Goal: Task Accomplishment & Management: Check status

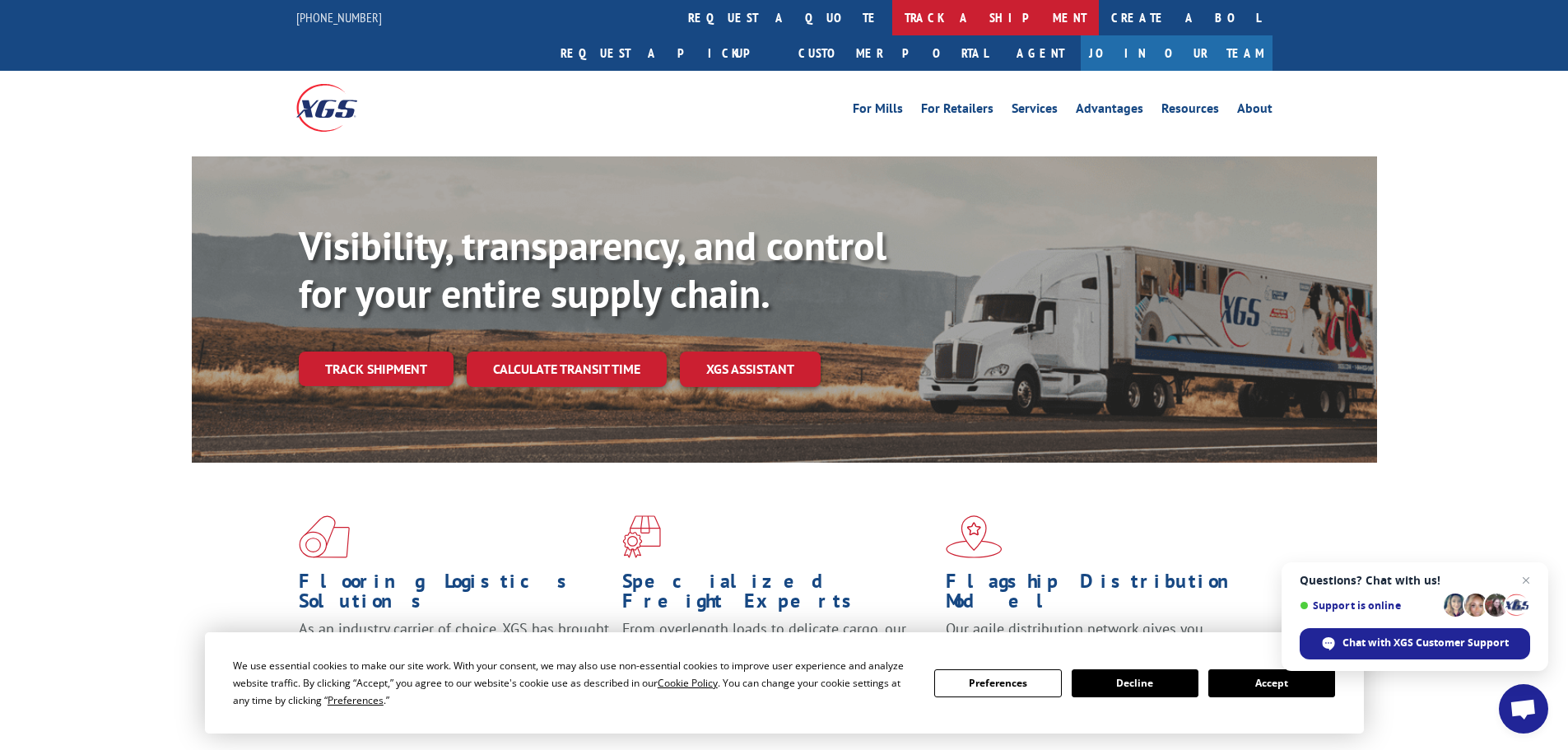
click at [892, 18] on link "track a shipment" at bounding box center [995, 17] width 207 height 36
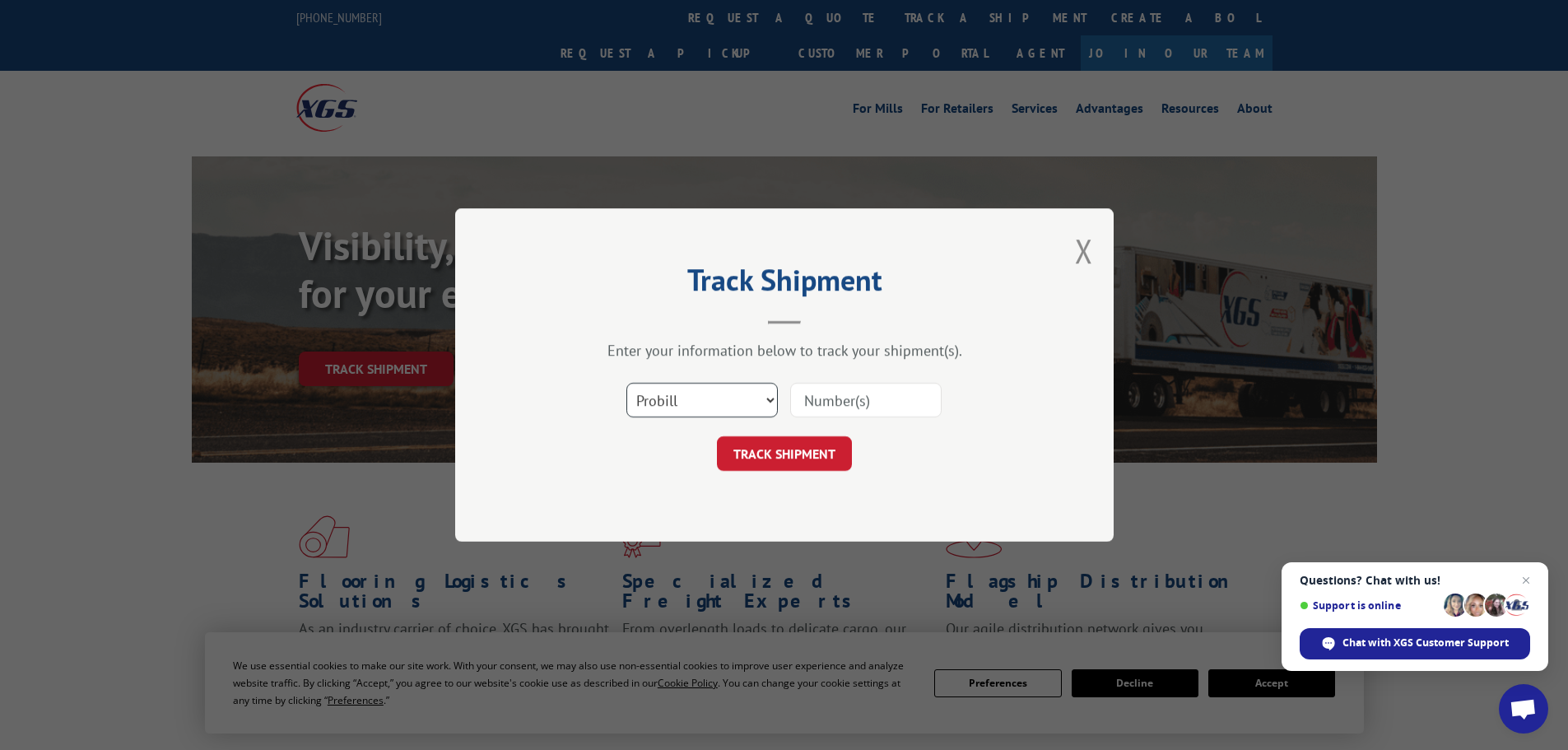
click at [695, 397] on select "Select category... Probill BOL PO" at bounding box center [702, 400] width 151 height 35
drag, startPoint x: 706, startPoint y: 404, endPoint x: 1244, endPoint y: 344, distance: 541.3
click at [1259, 335] on div "Track Shipment Enter your information below to track your shipment(s). Select c…" at bounding box center [784, 375] width 1568 height 750
click at [683, 402] on select "Select category... Probill BOL PO" at bounding box center [702, 400] width 151 height 35
select select "bol"
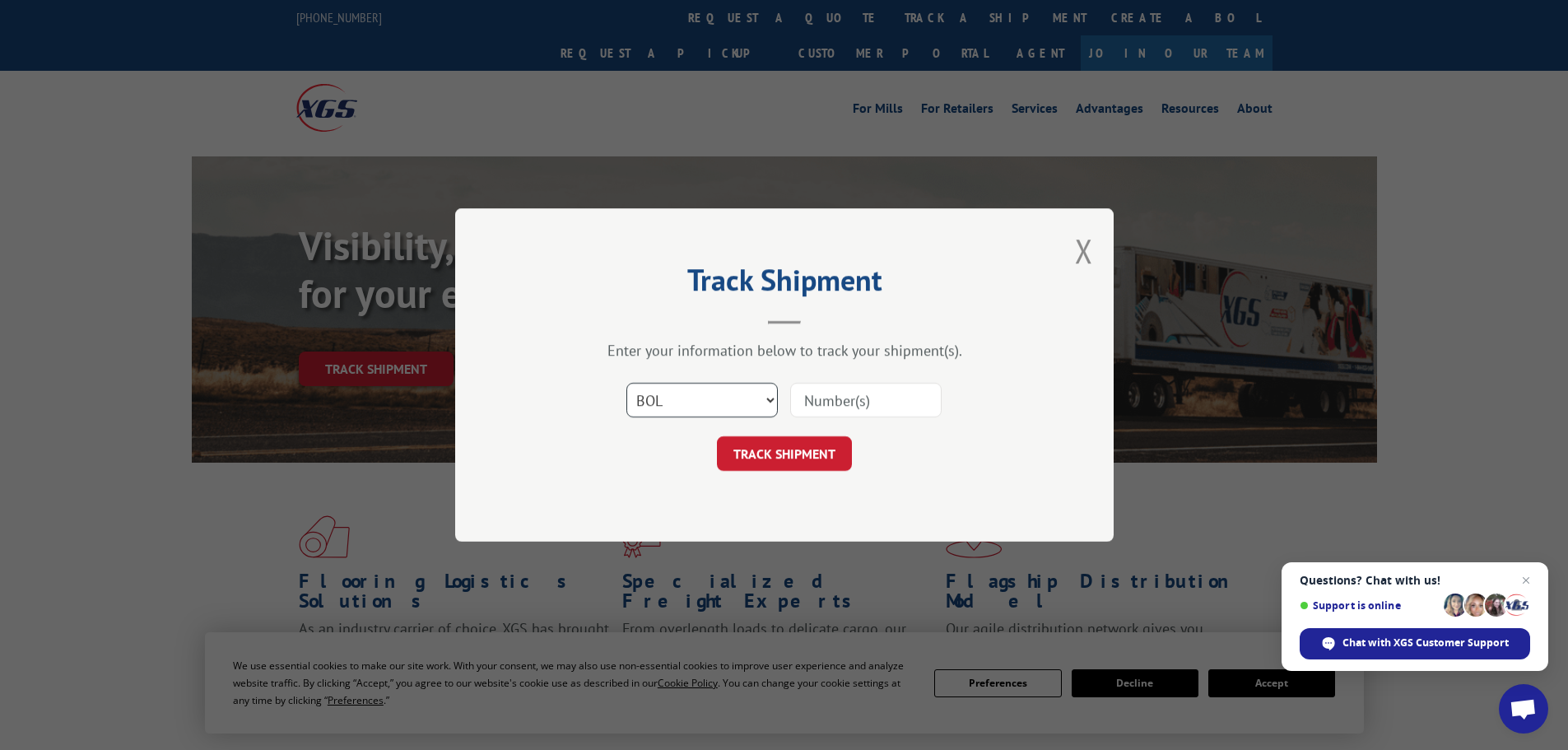
click at [627, 383] on select "Select category... Probill BOL PO" at bounding box center [702, 400] width 151 height 35
drag, startPoint x: 682, startPoint y: 395, endPoint x: 1234, endPoint y: 399, distance: 552.0
click at [1234, 399] on div "Track Shipment Enter your information below to track your shipment(s). Select c…" at bounding box center [784, 375] width 1568 height 750
click at [862, 398] on input at bounding box center [866, 400] width 151 height 35
paste input "7063238"
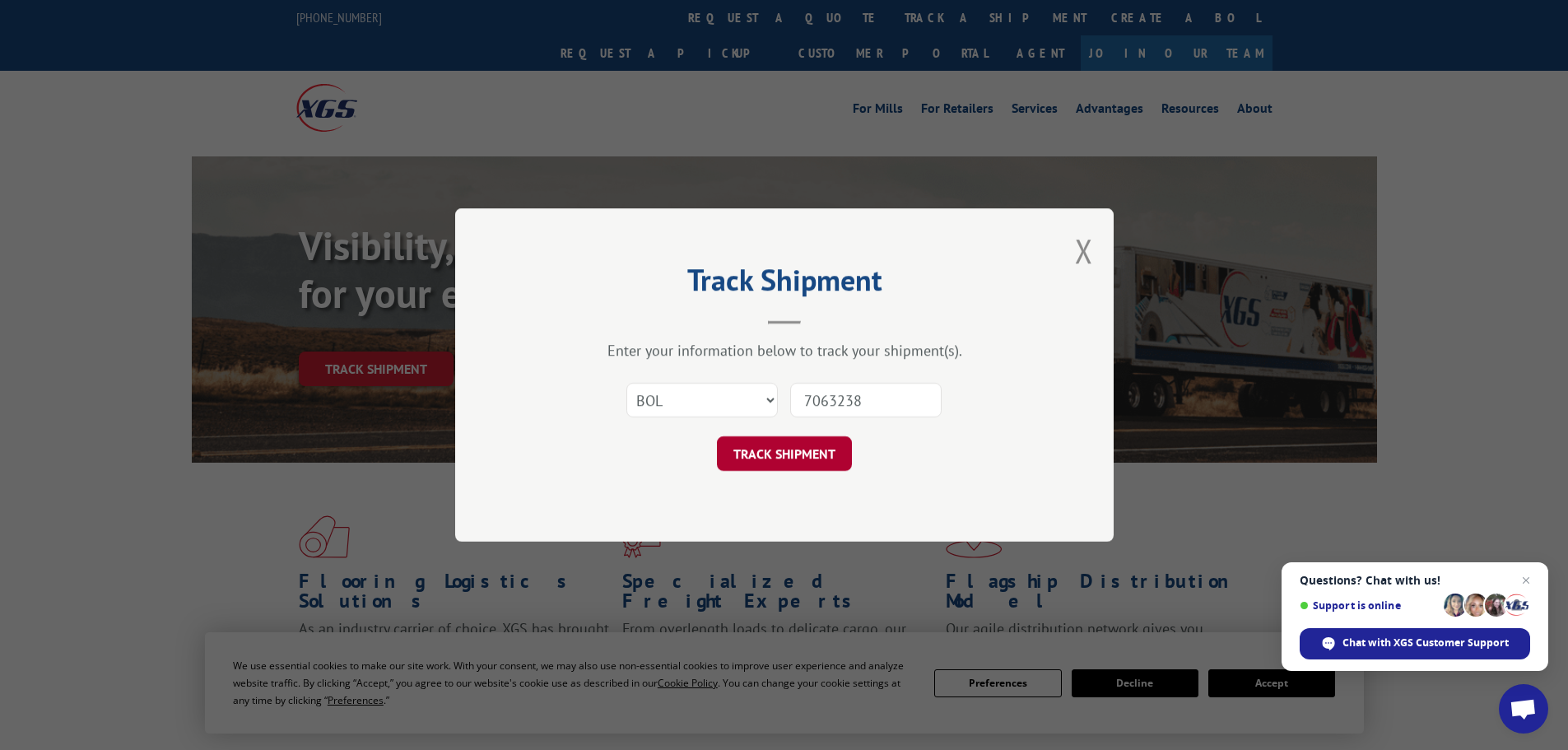
type input "7063238"
click at [805, 450] on button "TRACK SHIPMENT" at bounding box center [784, 453] width 135 height 35
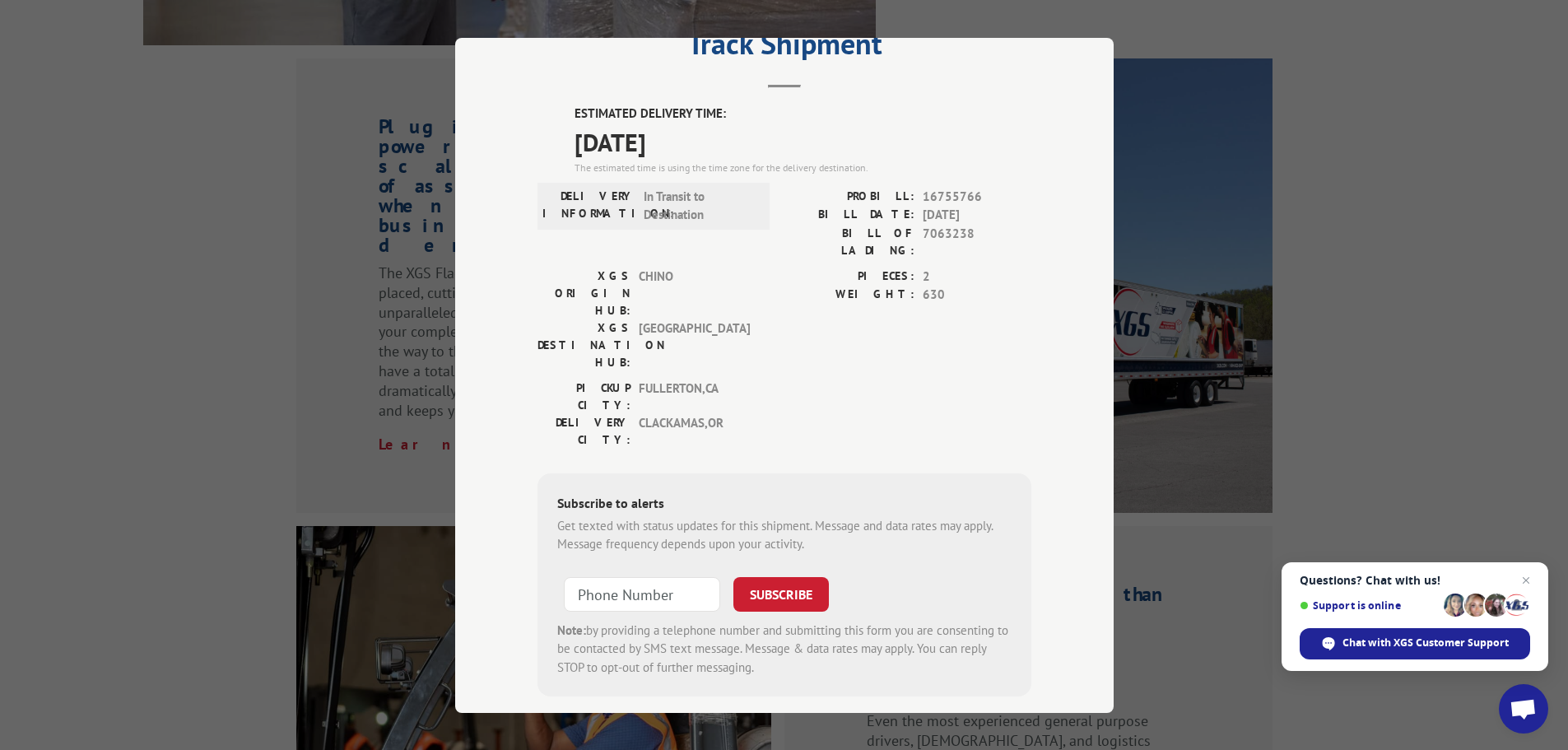
scroll to position [1565, 0]
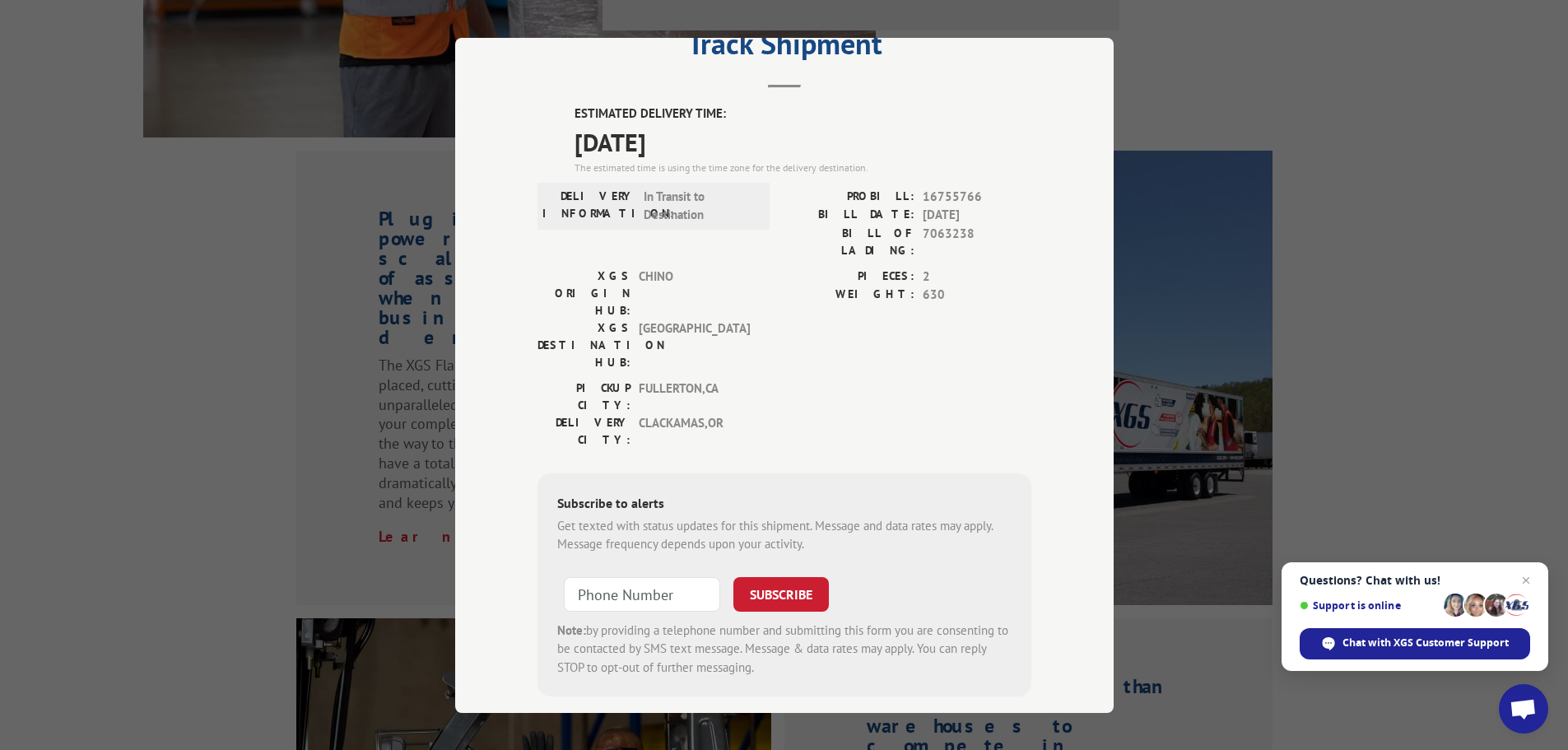
click at [1316, 240] on div "Track Shipment ESTIMATED DELIVERY TIME: [DATE] The estimated time is using the …" at bounding box center [784, 375] width 1568 height 750
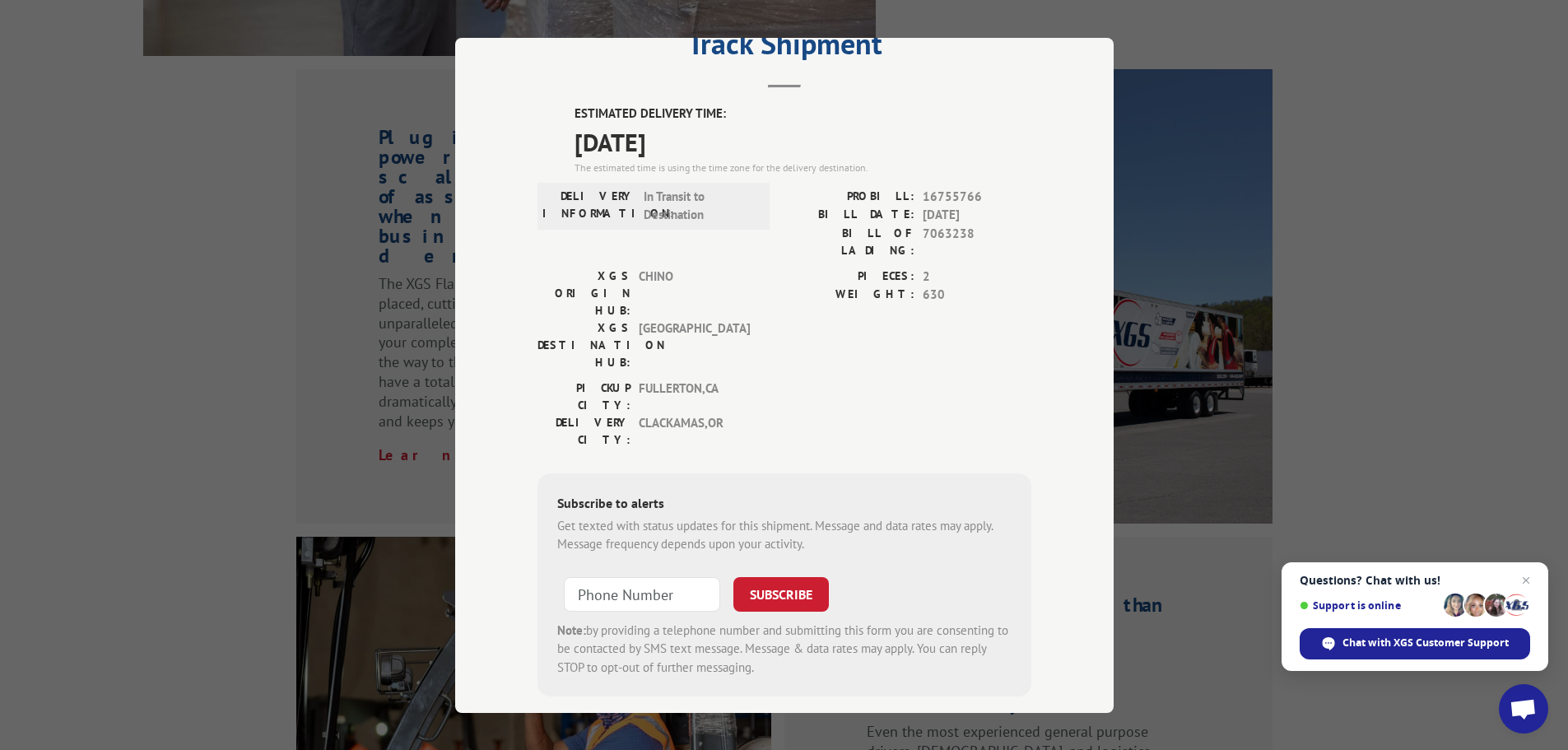
scroll to position [1647, 0]
